Goal: Task Accomplishment & Management: Manage account settings

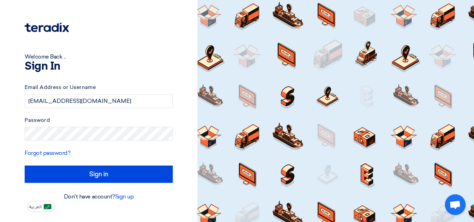
type input "Sign in"
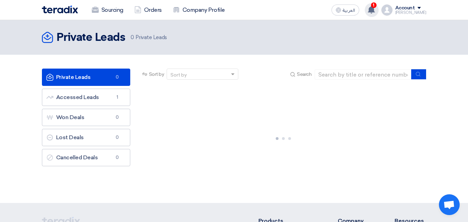
click at [375, 12] on use at bounding box center [371, 10] width 7 height 8
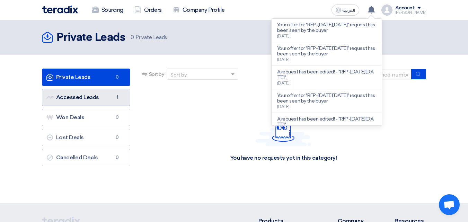
click at [93, 101] on link "Accessed Leads Accessed Leads 1" at bounding box center [86, 97] width 88 height 17
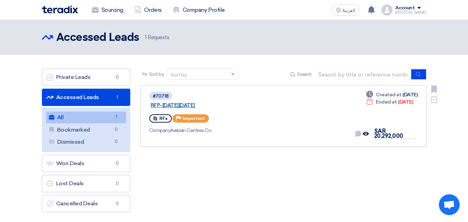
click at [201, 102] on link "RFP-[DATE][DATE]" at bounding box center [237, 105] width 173 height 6
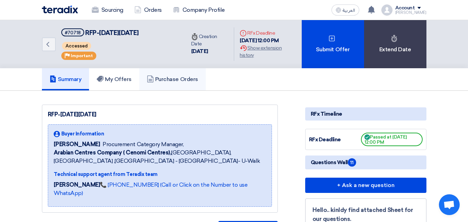
click at [196, 86] on link "Purchase Orders" at bounding box center [172, 79] width 67 height 22
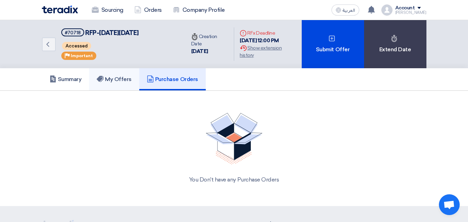
click at [113, 82] on h5 "My Offers" at bounding box center [114, 79] width 35 height 7
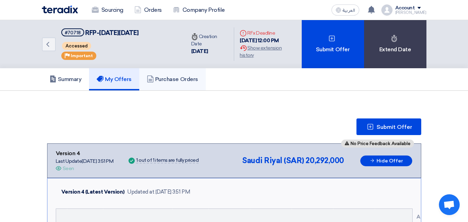
click at [177, 84] on link "Purchase Orders" at bounding box center [172, 79] width 67 height 22
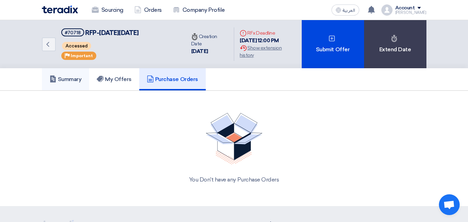
click at [48, 88] on link "Summary" at bounding box center [65, 79] width 47 height 22
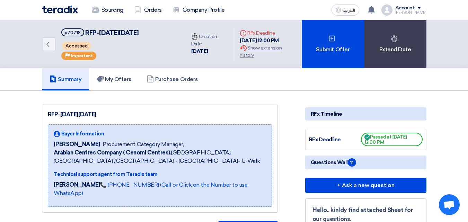
click at [410, 8] on div "Account" at bounding box center [406, 8] width 20 height 6
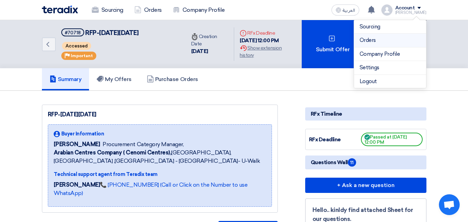
click at [400, 43] on link "Orders" at bounding box center [390, 40] width 61 height 8
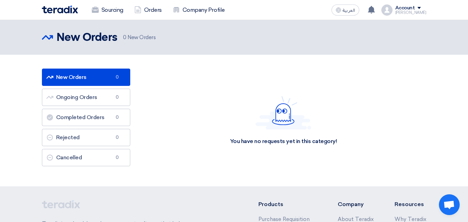
click at [393, 14] on img at bounding box center [387, 10] width 11 height 11
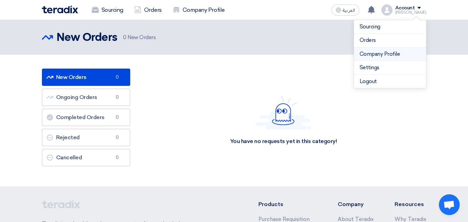
click at [393, 50] on li "Company Profile" at bounding box center [390, 54] width 72 height 14
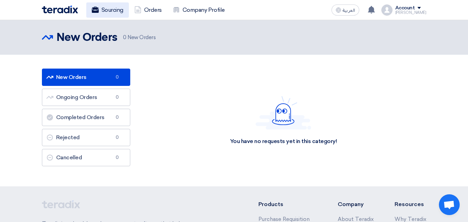
click at [106, 6] on link "Sourcing" at bounding box center [107, 9] width 43 height 15
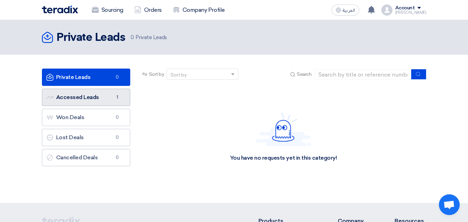
click at [91, 104] on link "Accessed Leads Accessed Leads 1" at bounding box center [86, 97] width 88 height 17
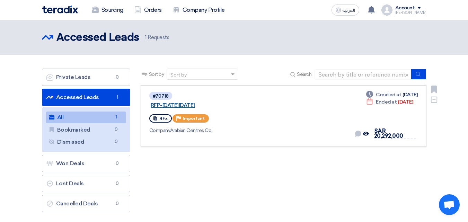
click at [227, 102] on link "RFP-[DATE][DATE]" at bounding box center [237, 105] width 173 height 6
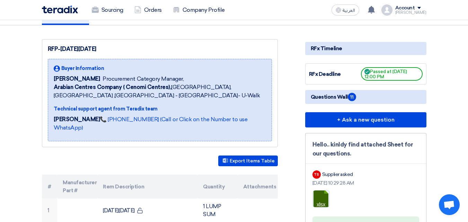
scroll to position [81, 0]
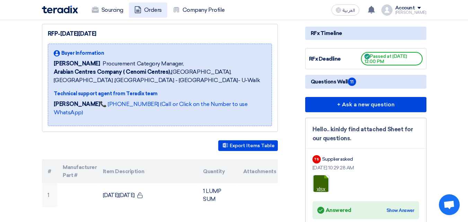
click at [154, 14] on link "Orders" at bounding box center [148, 9] width 38 height 15
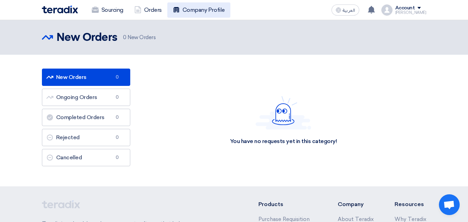
click at [200, 12] on link "Company Profile" at bounding box center [198, 9] width 63 height 15
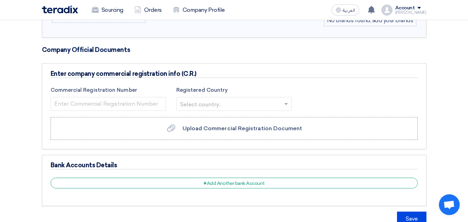
scroll to position [391, 0]
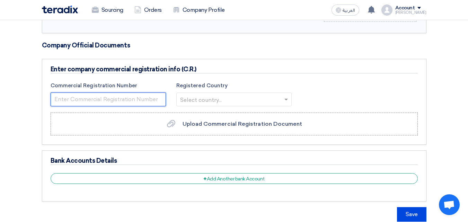
click at [138, 94] on input "number" at bounding box center [108, 100] width 115 height 14
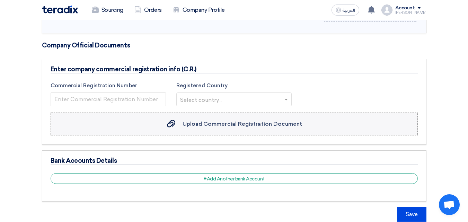
click at [279, 121] on span "Upload Commercial Registration Document" at bounding box center [243, 124] width 120 height 7
click at [0, 0] on input "Upload Commercial Registration Document Upload Commercial Registration Document" at bounding box center [0, 0] width 0 height 0
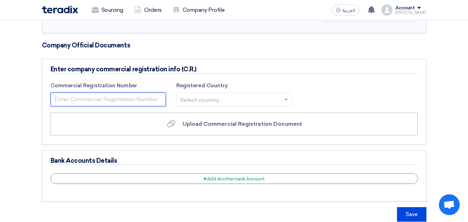
click at [159, 93] on input "number" at bounding box center [108, 100] width 115 height 14
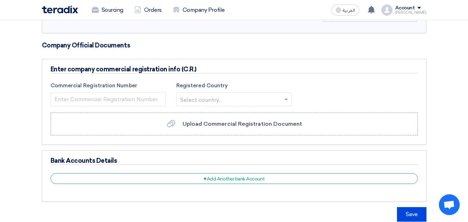
click at [306, 83] on div "Commercial Registration Number Registered Country Select country..." at bounding box center [234, 95] width 378 height 27
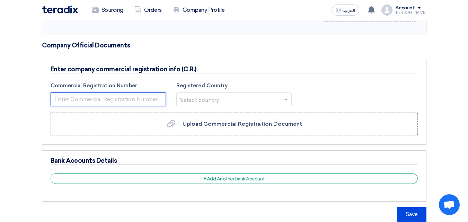
click at [124, 96] on input "number" at bounding box center [108, 100] width 115 height 14
paste input "1009014688"
type input "1009014688"
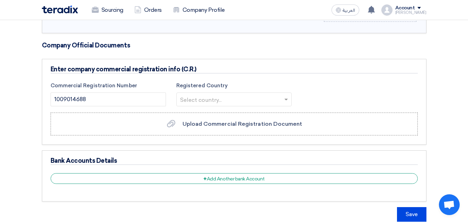
click at [269, 94] on input "text" at bounding box center [230, 99] width 101 height 11
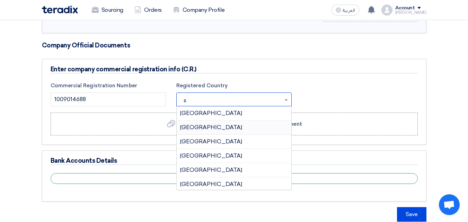
type input "sa"
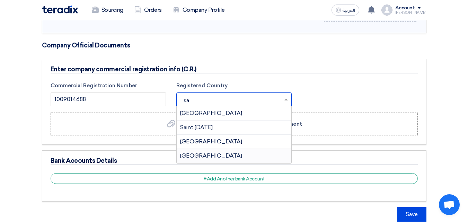
click at [217, 149] on div "[GEOGRAPHIC_DATA]" at bounding box center [234, 156] width 115 height 14
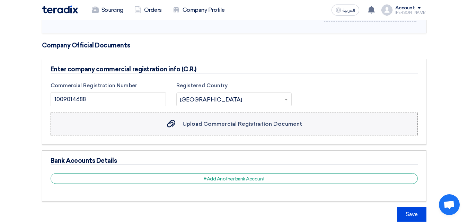
click at [203, 124] on label "Upload Commercial Registration Document Upload Commercial Registration Document" at bounding box center [234, 124] width 367 height 23
click at [0, 0] on input "Upload Commercial Registration Document Upload Commercial Registration Document" at bounding box center [0, 0] width 0 height 0
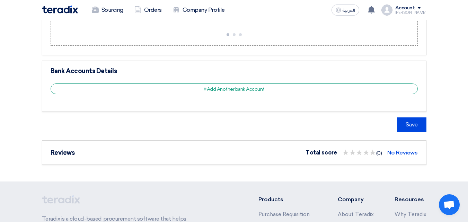
scroll to position [495, 0]
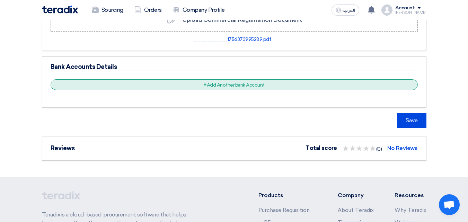
click at [216, 72] on div "Bank Accounts Details + Add Another bank Account" at bounding box center [234, 82] width 385 height 51
click at [216, 79] on div "+ Add Another bank Account" at bounding box center [234, 84] width 367 height 11
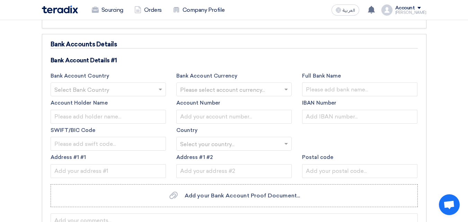
scroll to position [529, 0]
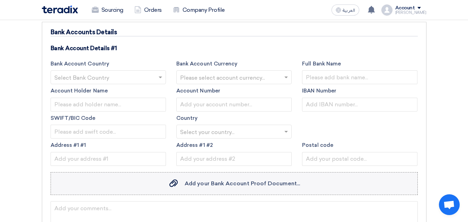
click at [215, 180] on span "Add your Bank Account Proof Document..." at bounding box center [242, 183] width 115 height 7
click at [0, 0] on input "Add your Bank Account Proof Document... Add your Bank Account Proof Document..." at bounding box center [0, 0] width 0 height 0
click at [203, 181] on label "Add your Bank Account Proof Document... Add your Bank Account Proof Document..." at bounding box center [234, 183] width 367 height 23
click at [0, 0] on input "Add your Bank Account Proof Document... Add your Bank Account Proof Document..." at bounding box center [0, 0] width 0 height 0
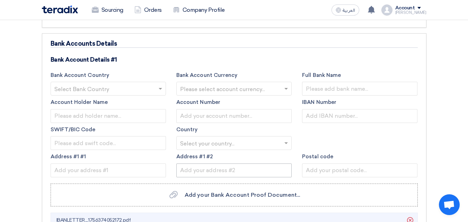
scroll to position [564, 0]
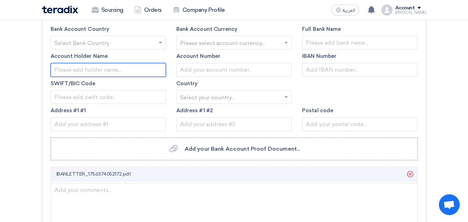
click at [118, 66] on input "text" at bounding box center [108, 70] width 115 height 14
paste input "[PERSON_NAME] WASFI"
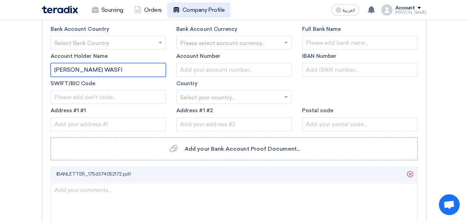
type input "[PERSON_NAME] WASFI"
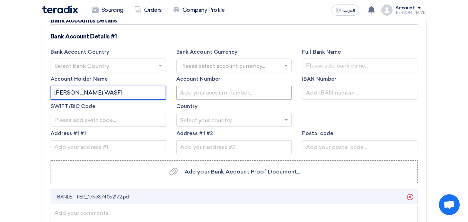
scroll to position [529, 0]
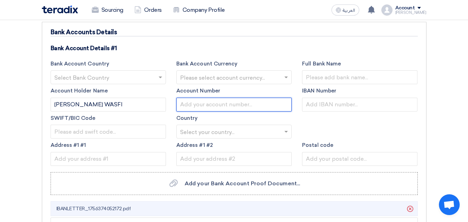
click at [216, 98] on input "text" at bounding box center [233, 105] width 115 height 14
paste input "615145604001"
type input "615145604001"
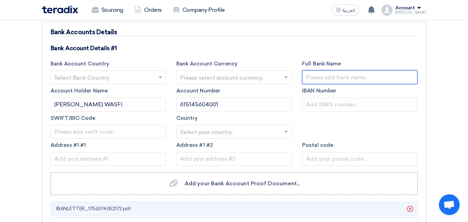
click at [341, 70] on input "text" at bounding box center [359, 77] width 115 height 14
click at [267, 72] on input "text" at bounding box center [230, 77] width 101 height 11
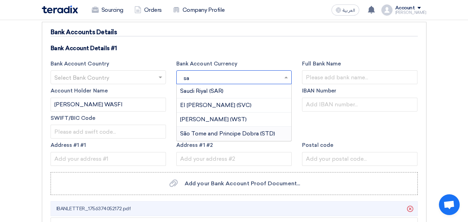
type input "sar"
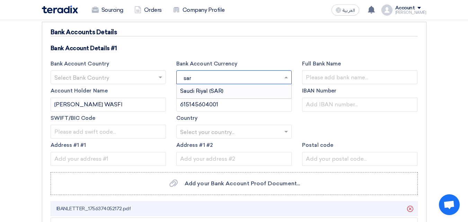
click at [209, 88] on span "Saudi Riyal (SAR)" at bounding box center [201, 91] width 43 height 7
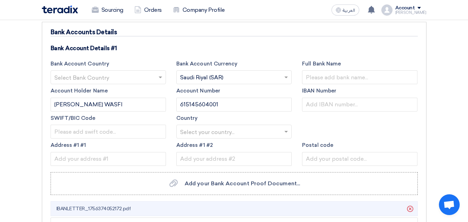
click at [134, 72] on input "text" at bounding box center [104, 77] width 101 height 11
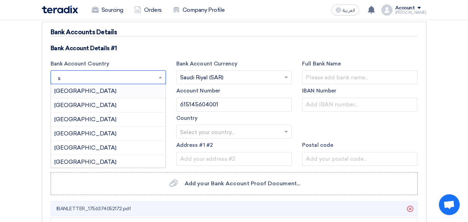
type input "sa"
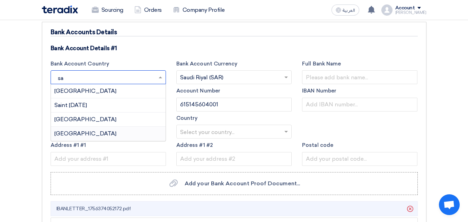
click at [108, 127] on div "[GEOGRAPHIC_DATA]" at bounding box center [108, 134] width 115 height 14
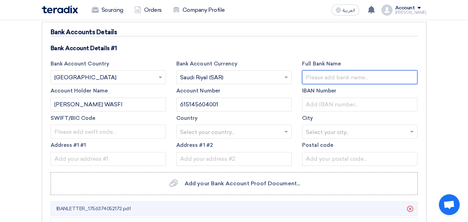
click at [350, 72] on input "text" at bounding box center [359, 77] width 115 height 14
paste input "البنك السعودي الأول"
type input "البنك السعودي الأول"
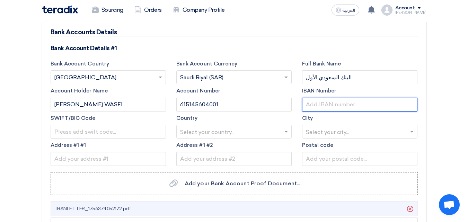
click at [332, 98] on input "text" at bounding box center [359, 105] width 115 height 14
paste input "[FINANCIAL_ID]"
type input "[FINANCIAL_ID]"
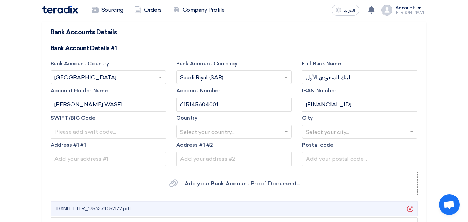
click at [336, 127] on input "text" at bounding box center [356, 132] width 101 height 11
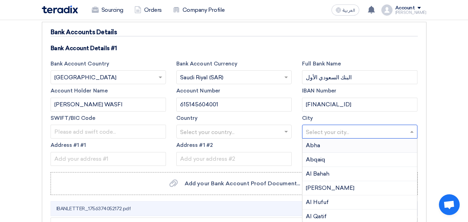
click at [222, 130] on ng-select "Select your country..." at bounding box center [233, 132] width 115 height 14
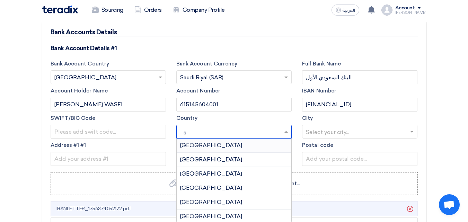
type input "sa"
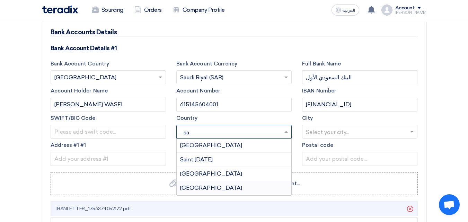
click at [214, 185] on span "[GEOGRAPHIC_DATA]" at bounding box center [211, 188] width 62 height 7
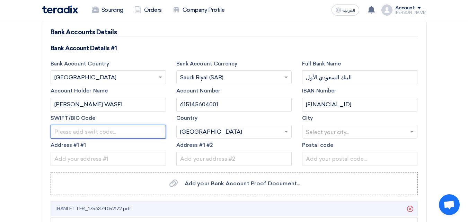
click at [101, 127] on input "text" at bounding box center [108, 132] width 115 height 14
paste input "SABBSAR"
type input "[SWIFT_CODE]"
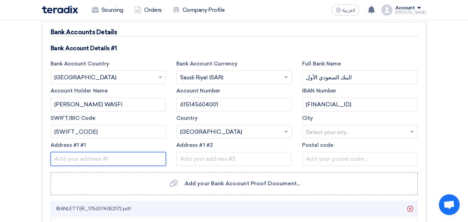
click at [122, 155] on input "text" at bounding box center [108, 159] width 115 height 14
click at [117, 155] on input "text" at bounding box center [108, 159] width 115 height 14
type input "3829 al-rayyad 13225-7055 1"
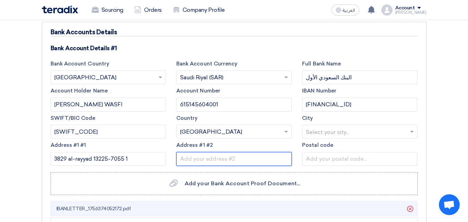
click at [261, 152] on input "text" at bounding box center [233, 159] width 115 height 14
click at [246, 155] on input "text" at bounding box center [233, 159] width 115 height 14
click at [350, 127] on input "text" at bounding box center [356, 132] width 101 height 11
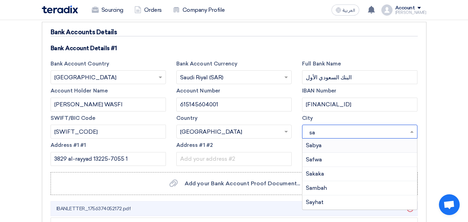
type input "s"
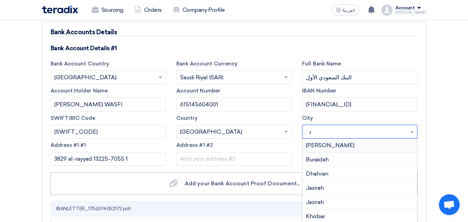
type input "ri"
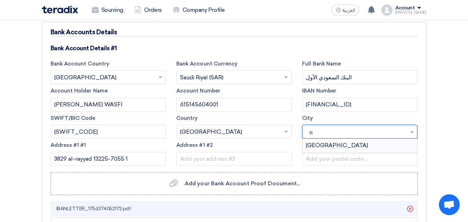
click at [329, 140] on div "[GEOGRAPHIC_DATA]" at bounding box center [360, 146] width 115 height 14
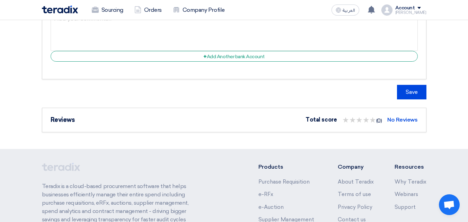
scroll to position [737, 0]
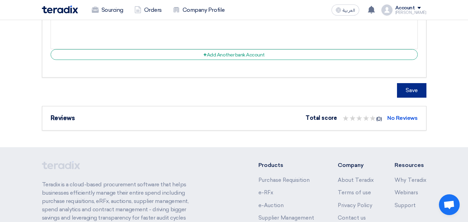
click at [417, 83] on button "Save" at bounding box center [411, 90] width 29 height 15
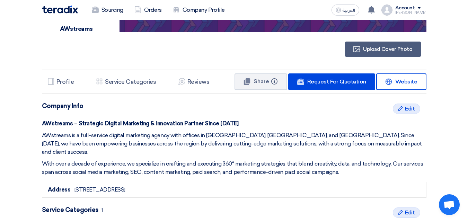
scroll to position [44, 0]
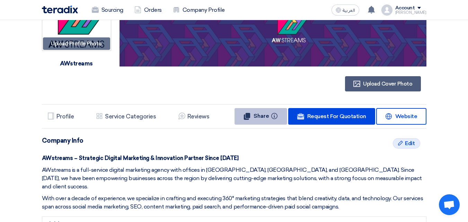
click at [260, 120] on button "Share Info" at bounding box center [261, 116] width 53 height 17
click at [260, 120] on button "Copied Info" at bounding box center [258, 116] width 57 height 17
click at [61, 12] on img at bounding box center [60, 10] width 36 height 8
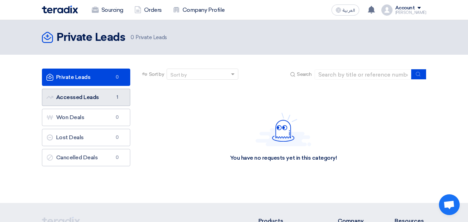
click at [92, 100] on link "Accessed Leads Accessed Leads 1" at bounding box center [86, 97] width 88 height 17
